Goal: Information Seeking & Learning: Learn about a topic

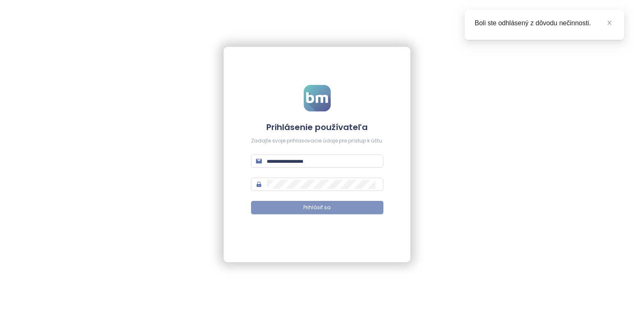
type input "**********"
click at [312, 210] on span "Prihlásiť sa" at bounding box center [316, 208] width 27 height 8
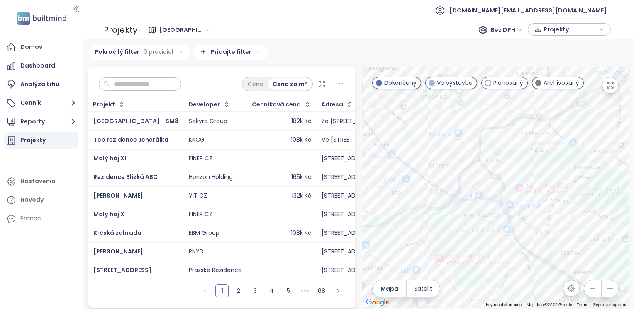
drag, startPoint x: 533, startPoint y: 160, endPoint x: 472, endPoint y: 258, distance: 115.7
click at [472, 258] on div at bounding box center [495, 187] width 267 height 241
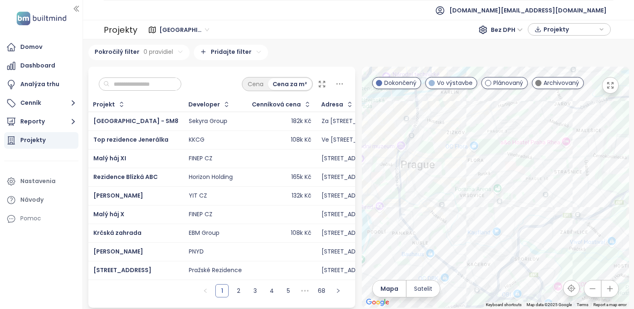
drag, startPoint x: 481, startPoint y: 160, endPoint x: 517, endPoint y: 255, distance: 101.1
click at [517, 255] on div at bounding box center [495, 187] width 267 height 241
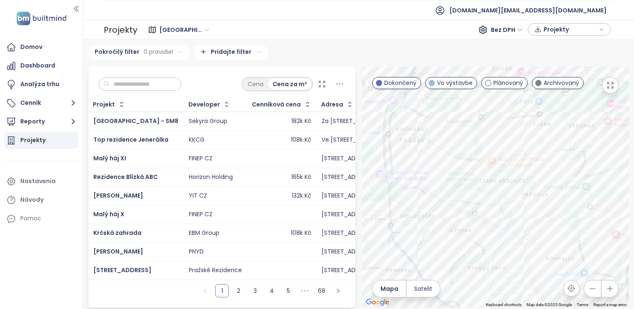
drag, startPoint x: 484, startPoint y: 169, endPoint x: 565, endPoint y: 199, distance: 87.0
click at [586, 203] on div at bounding box center [495, 187] width 267 height 241
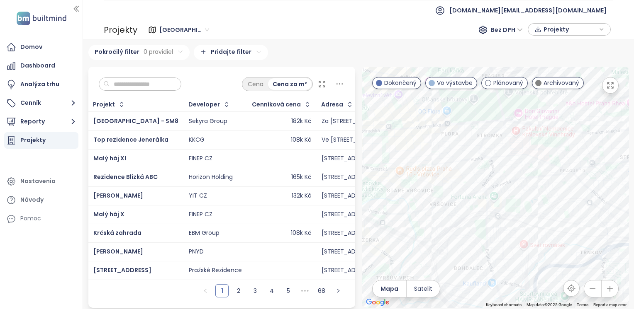
drag, startPoint x: 478, startPoint y: 165, endPoint x: 350, endPoint y: 155, distance: 128.2
click at [350, 155] on div "Cena Cena za m² Projekt Developer Cenníková cena Adresa Predané jednotky Začiat…" at bounding box center [358, 187] width 547 height 241
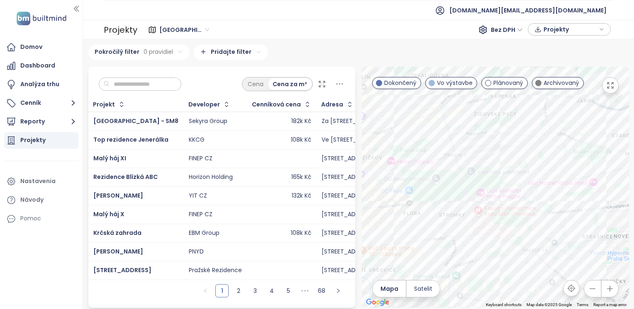
drag, startPoint x: 484, startPoint y: 167, endPoint x: 466, endPoint y: 246, distance: 81.5
click at [466, 246] on div at bounding box center [495, 187] width 267 height 241
click at [434, 177] on div at bounding box center [495, 187] width 267 height 241
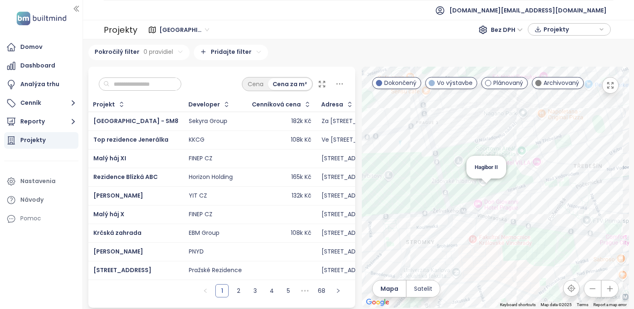
click at [476, 189] on div "Hagibor II" at bounding box center [495, 187] width 267 height 241
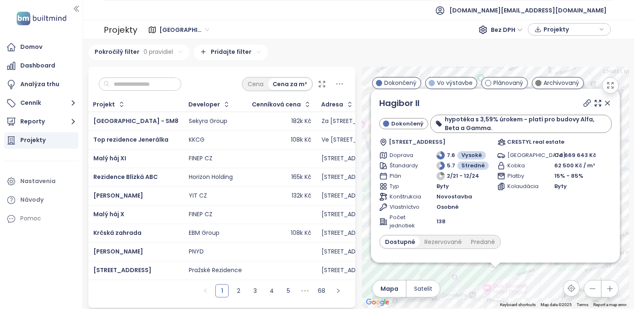
click at [605, 105] on icon at bounding box center [607, 103] width 4 height 4
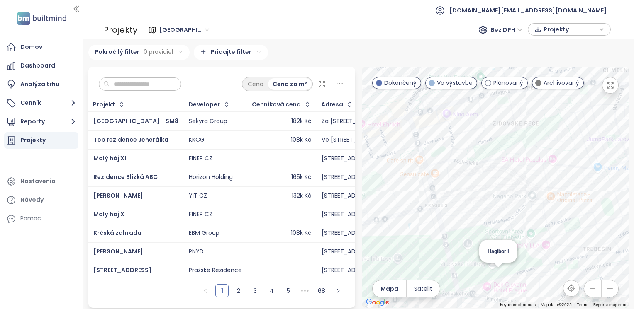
click at [492, 277] on div "Hagibor I" at bounding box center [495, 187] width 267 height 241
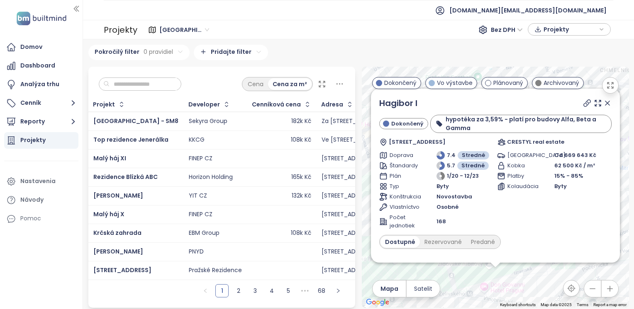
click at [603, 107] on icon at bounding box center [607, 103] width 8 height 8
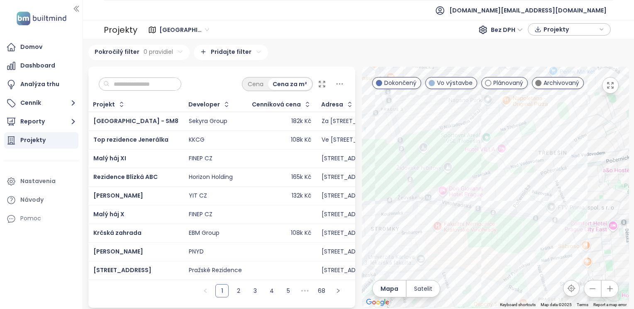
drag, startPoint x: 544, startPoint y: 245, endPoint x: 501, endPoint y: 148, distance: 105.1
click at [501, 148] on div at bounding box center [495, 187] width 267 height 241
click at [446, 272] on div "JITRO" at bounding box center [495, 187] width 267 height 241
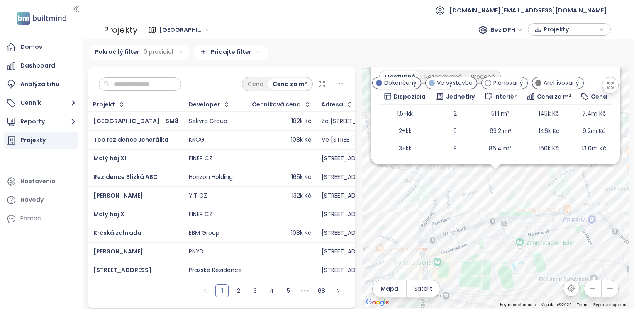
scroll to position [94, 0]
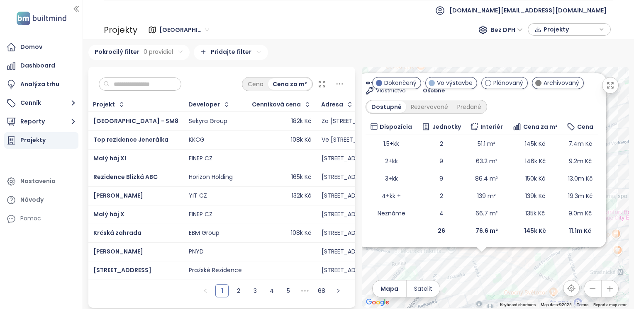
drag, startPoint x: 551, startPoint y: 200, endPoint x: 537, endPoint y: 284, distance: 85.7
click at [537, 284] on div "JITRO Vo výstavbe [STREET_ADDRESS] PSN Doprava 7.7 Vysoké Štandardy 5 Stredné P…" at bounding box center [495, 187] width 267 height 241
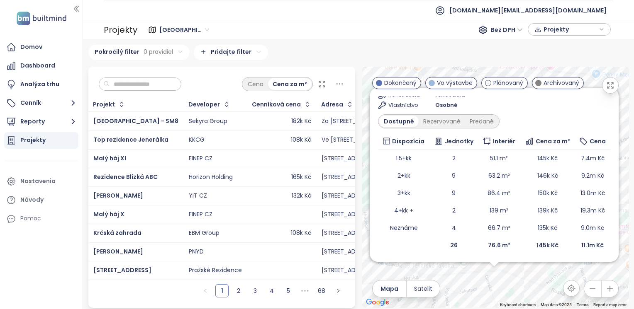
drag, startPoint x: 435, startPoint y: 271, endPoint x: 451, endPoint y: 287, distance: 22.6
click at [451, 287] on div "JITRO Vo výstavbe [STREET_ADDRESS] PSN Doprava 7.7 Vysoké Štandardy 5 Stredné P…" at bounding box center [495, 187] width 267 height 241
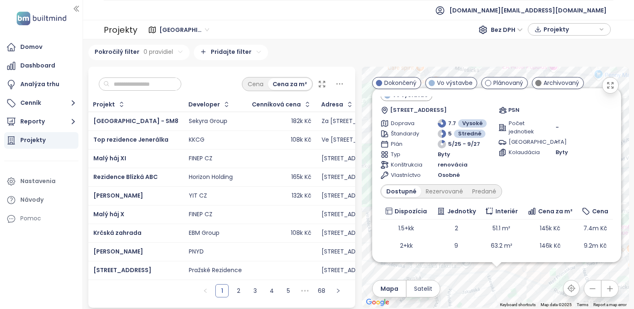
scroll to position [0, 0]
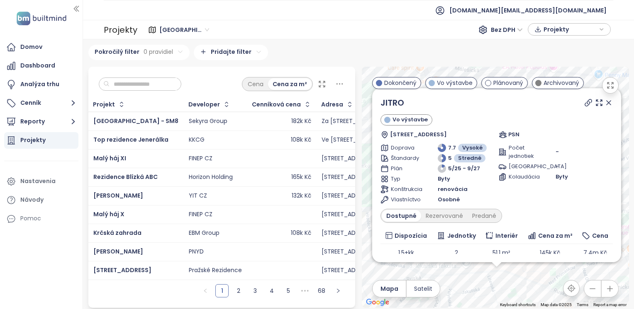
click at [604, 107] on icon at bounding box center [608, 103] width 8 height 8
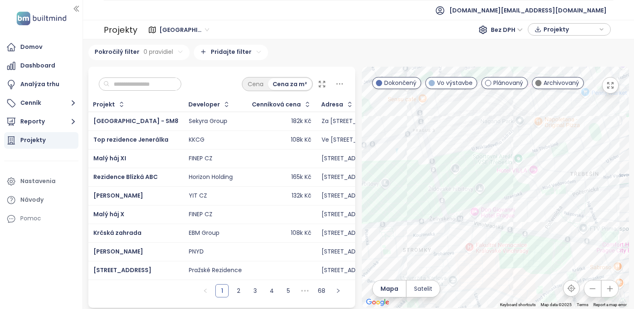
click at [500, 216] on div at bounding box center [495, 187] width 267 height 241
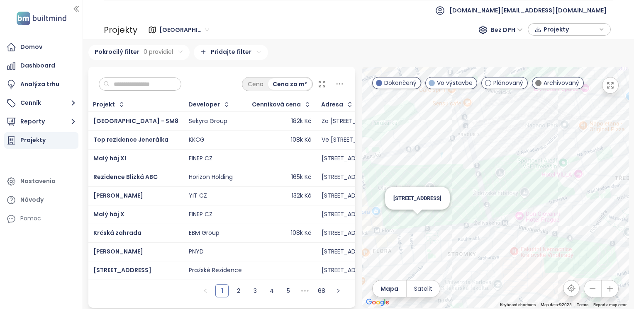
click at [413, 223] on div "[STREET_ADDRESS]" at bounding box center [495, 187] width 267 height 241
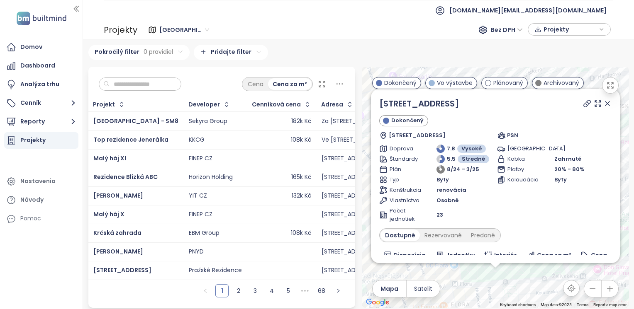
click at [603, 105] on icon at bounding box center [607, 104] width 8 height 8
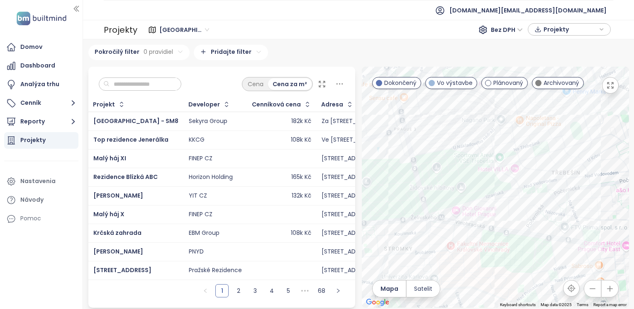
drag, startPoint x: 492, startPoint y: 207, endPoint x: 394, endPoint y: 174, distance: 103.5
click at [394, 174] on div at bounding box center [495, 187] width 267 height 241
click at [503, 193] on div "Hagibor III - Kappa" at bounding box center [495, 187] width 267 height 241
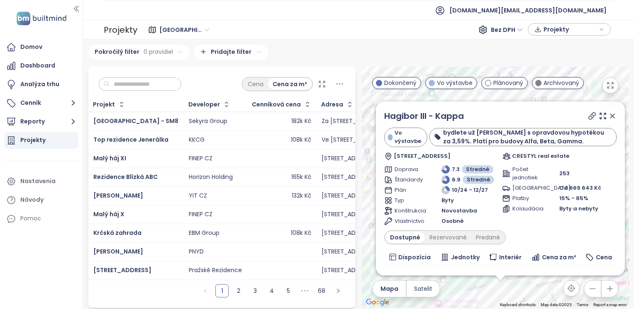
drag, startPoint x: 534, startPoint y: 275, endPoint x: 539, endPoint y: 290, distance: 16.1
click at [539, 290] on div "Hagibor III - Kappa Vo výstavbe bydlete už letos s opravdovou hypotékou za 3,59…" at bounding box center [495, 187] width 267 height 241
drag, startPoint x: 600, startPoint y: 115, endPoint x: 557, endPoint y: 192, distance: 87.6
click at [608, 115] on icon at bounding box center [612, 116] width 8 height 8
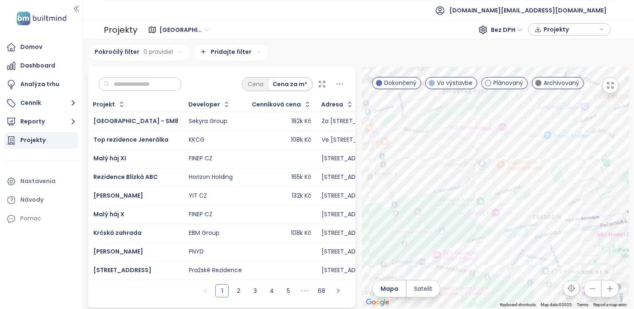
drag, startPoint x: 532, startPoint y: 227, endPoint x: 513, endPoint y: 119, distance: 109.2
click at [513, 119] on div at bounding box center [495, 187] width 267 height 241
